Goal: Transaction & Acquisition: Purchase product/service

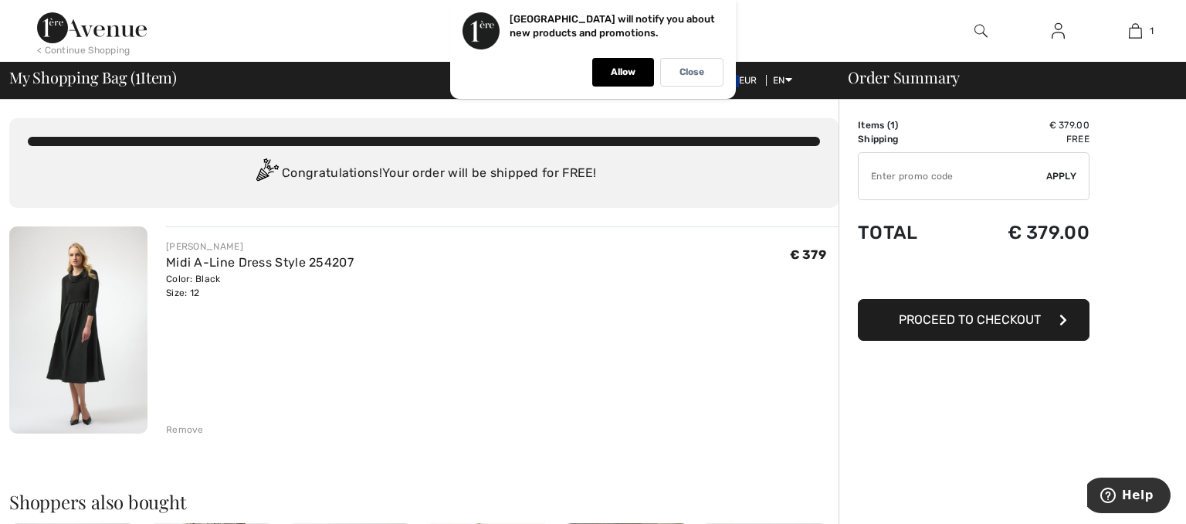
click at [63, 326] on img at bounding box center [78, 329] width 138 height 207
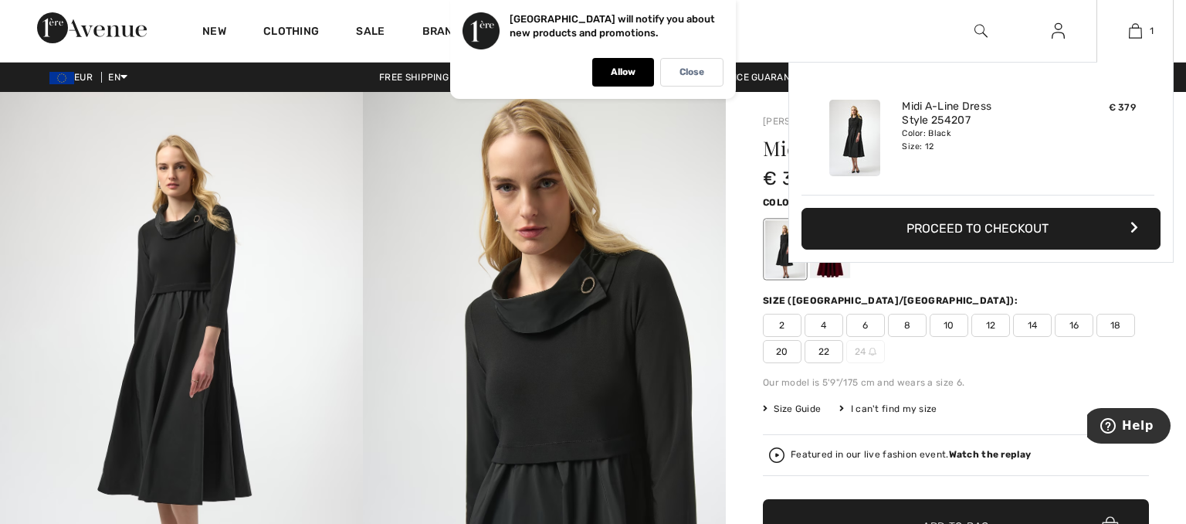
click at [1035, 239] on button "Proceed to Checkout" at bounding box center [981, 229] width 359 height 42
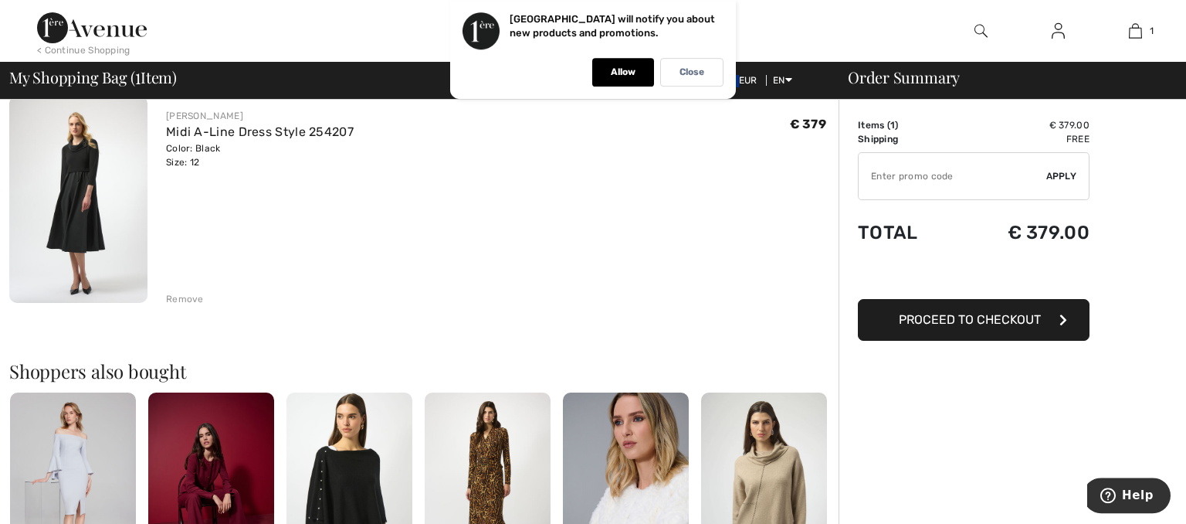
scroll to position [81, 0]
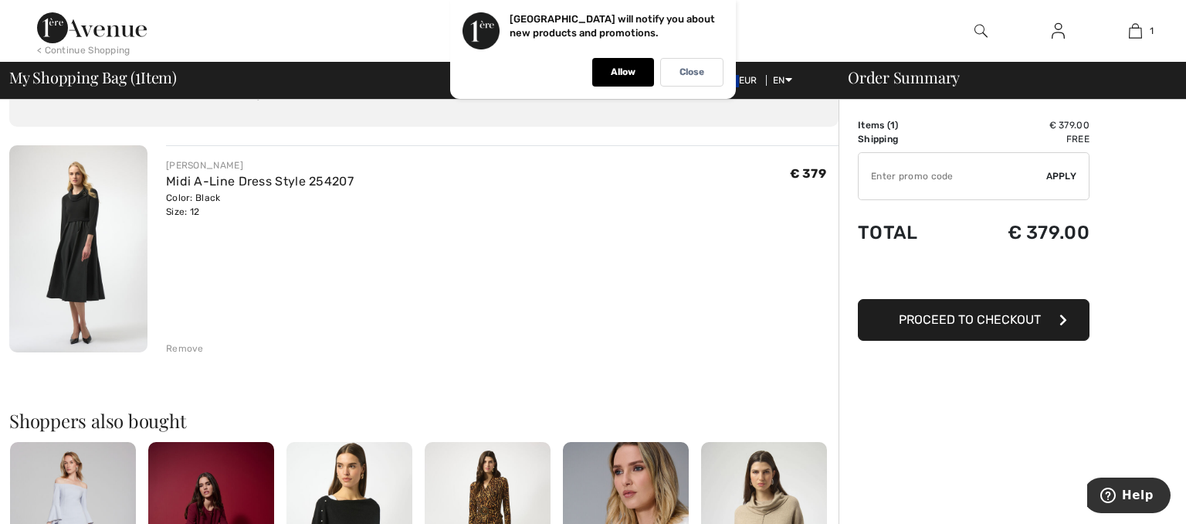
click at [947, 317] on span "Proceed to Checkout" at bounding box center [970, 319] width 142 height 15
